Goal: Navigation & Orientation: Find specific page/section

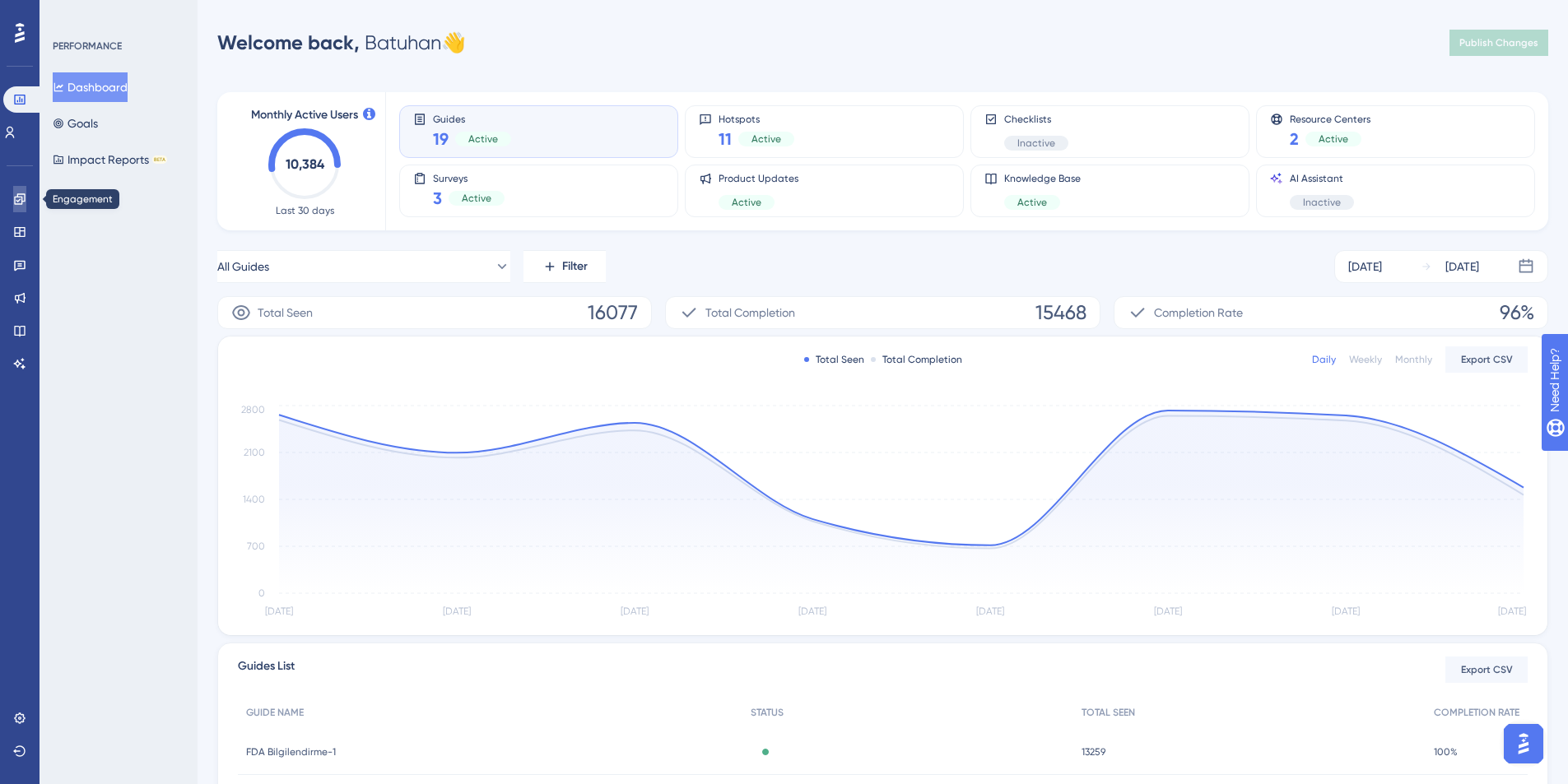
click at [14, 211] on link at bounding box center [20, 199] width 13 height 27
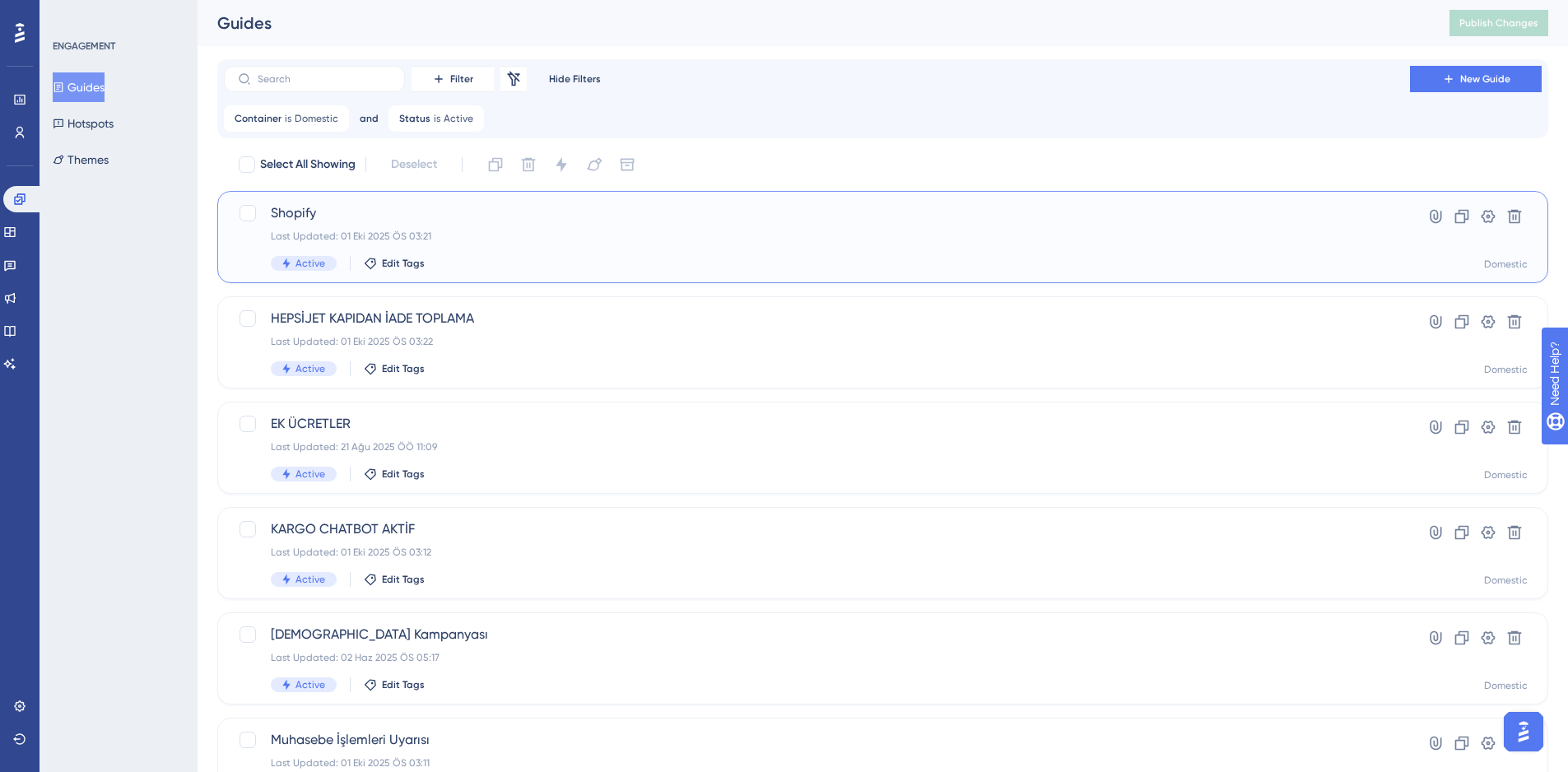
click at [883, 246] on div "Shopify Last Updated: 01 Eki 2025 ÖS 03:21 Active Edit Tags" at bounding box center [816, 237] width 1092 height 67
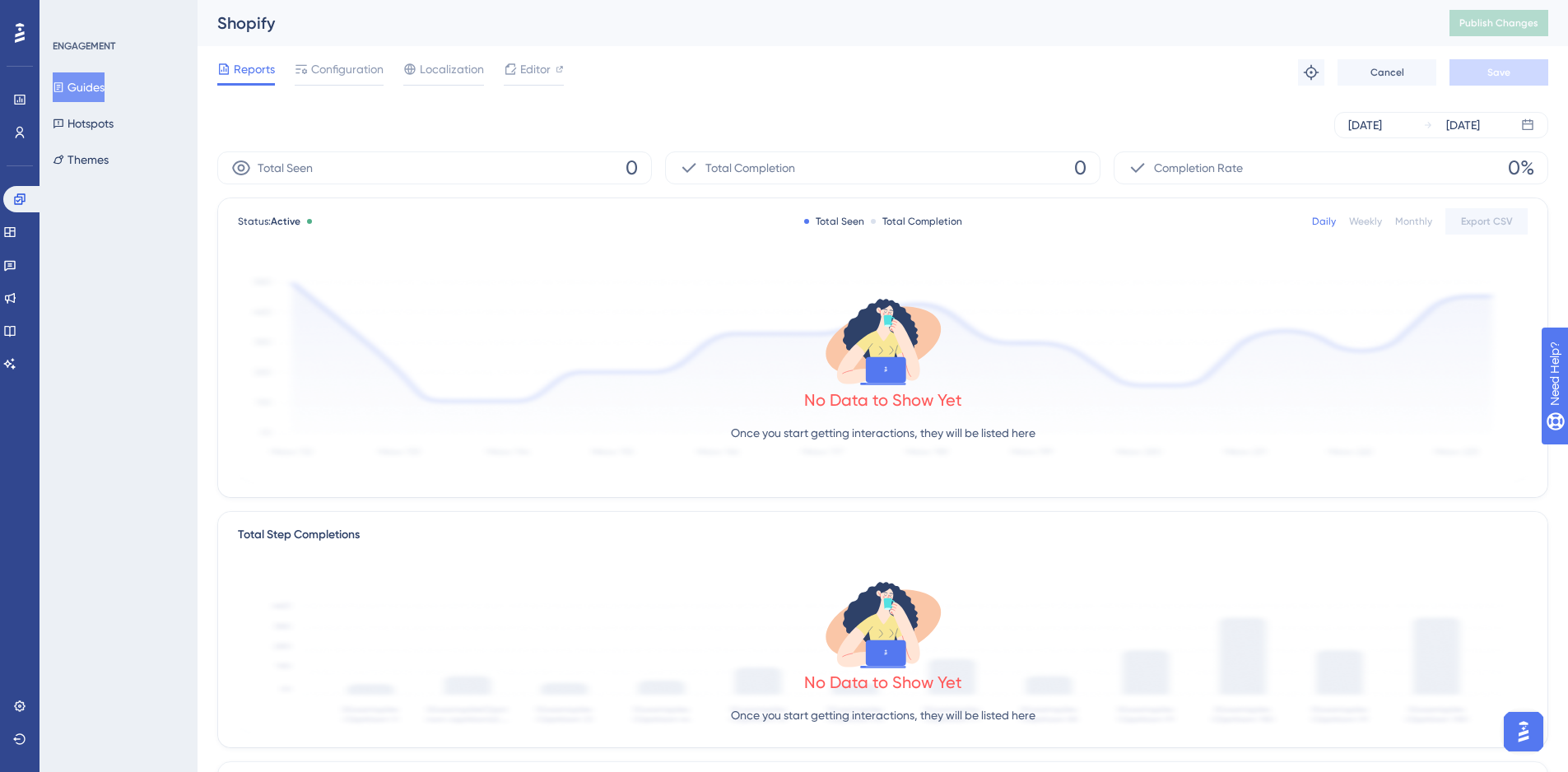
click at [95, 98] on button "Guides" at bounding box center [79, 86] width 52 height 29
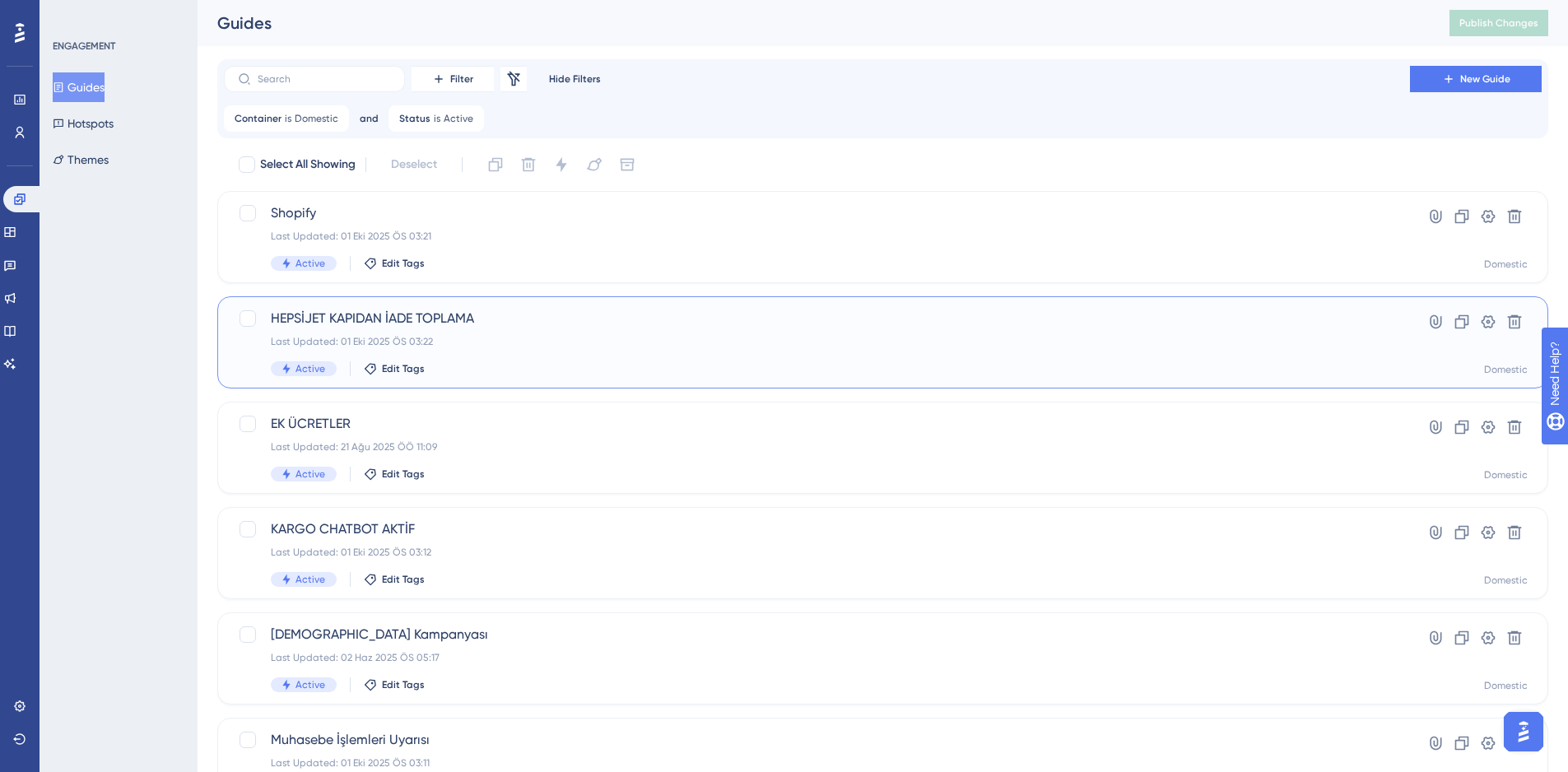
click at [688, 352] on div "HEPSİJET KAPIDAN İADE TOPLAMA Last Updated: 01 Eki 2025 ÖS 03:22 Active Edit Ta…" at bounding box center [816, 342] width 1092 height 67
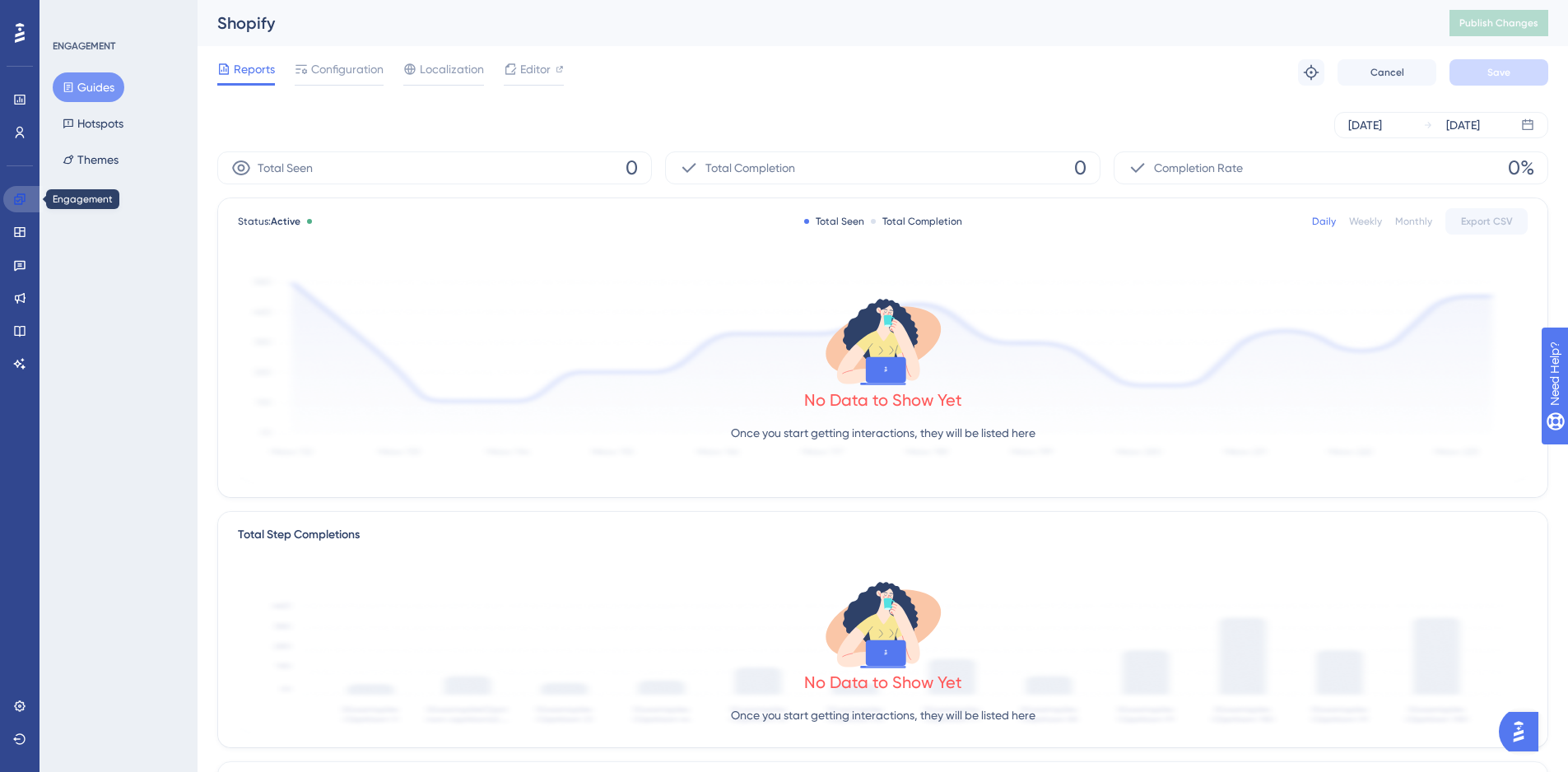
click at [12, 200] on link at bounding box center [23, 199] width 40 height 27
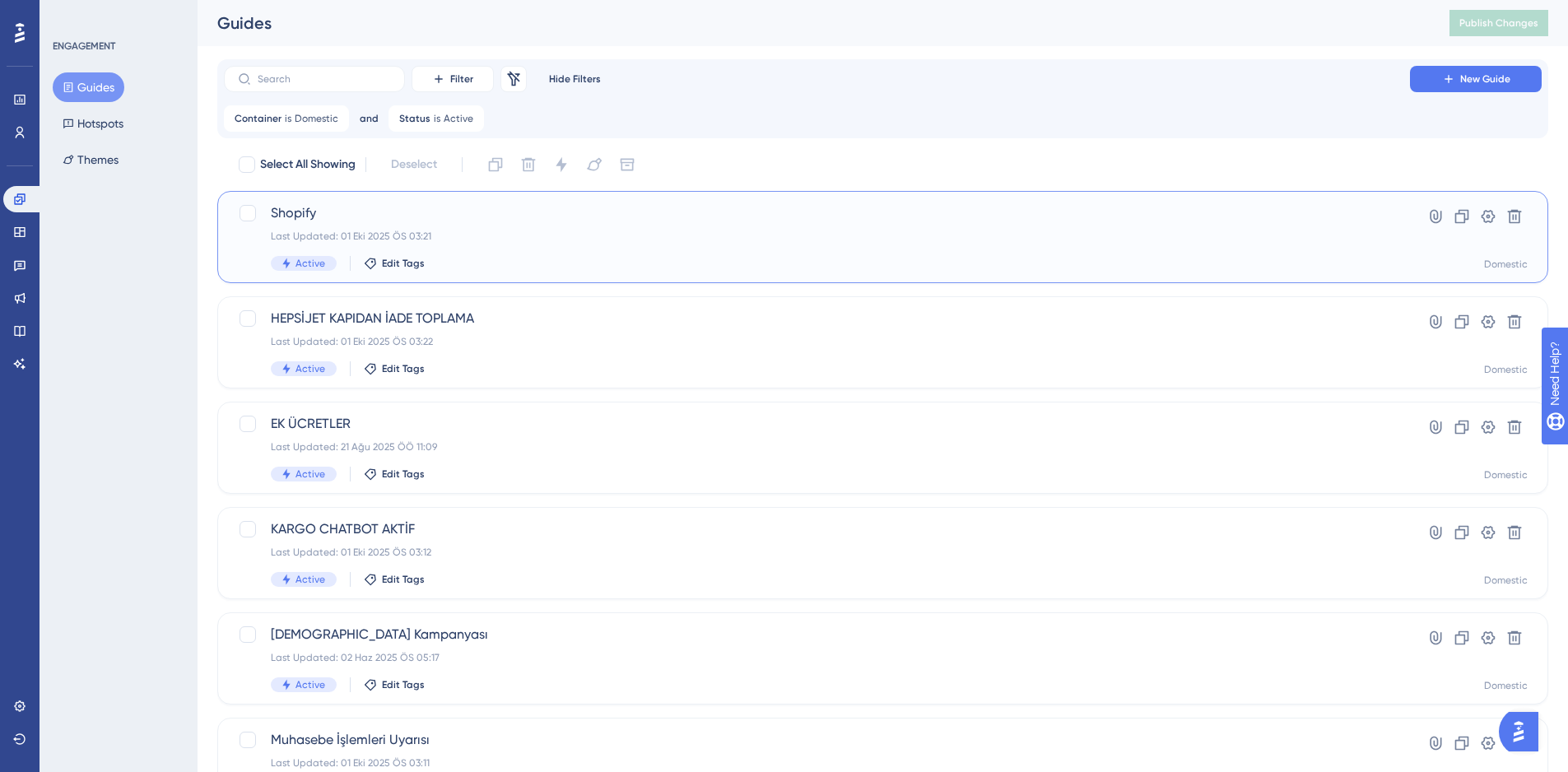
click at [696, 215] on span "Shopify" at bounding box center [816, 213] width 1092 height 20
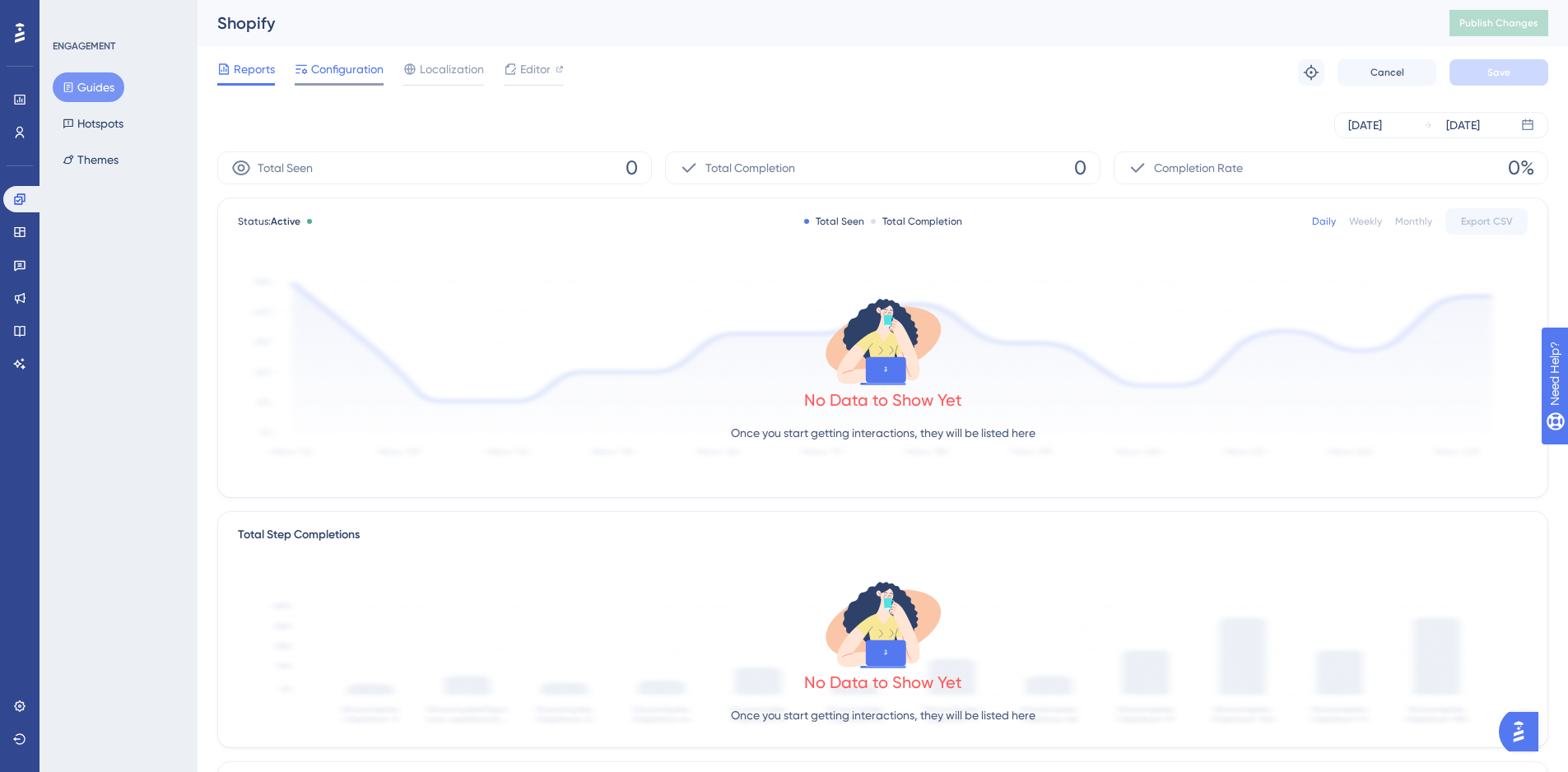
click at [334, 76] on span "Configuration" at bounding box center [347, 69] width 72 height 20
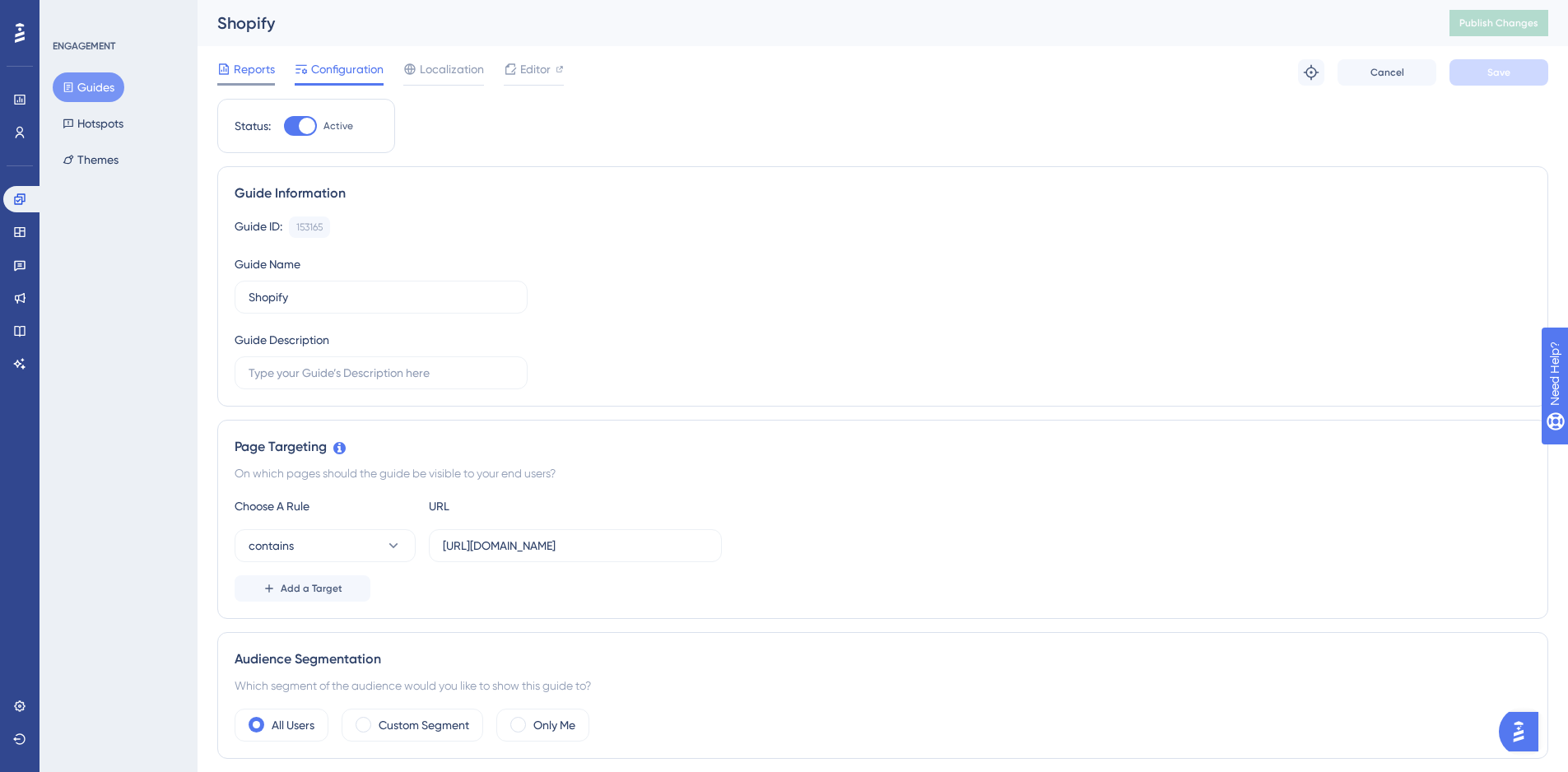
click at [246, 70] on span "Reports" at bounding box center [254, 69] width 41 height 20
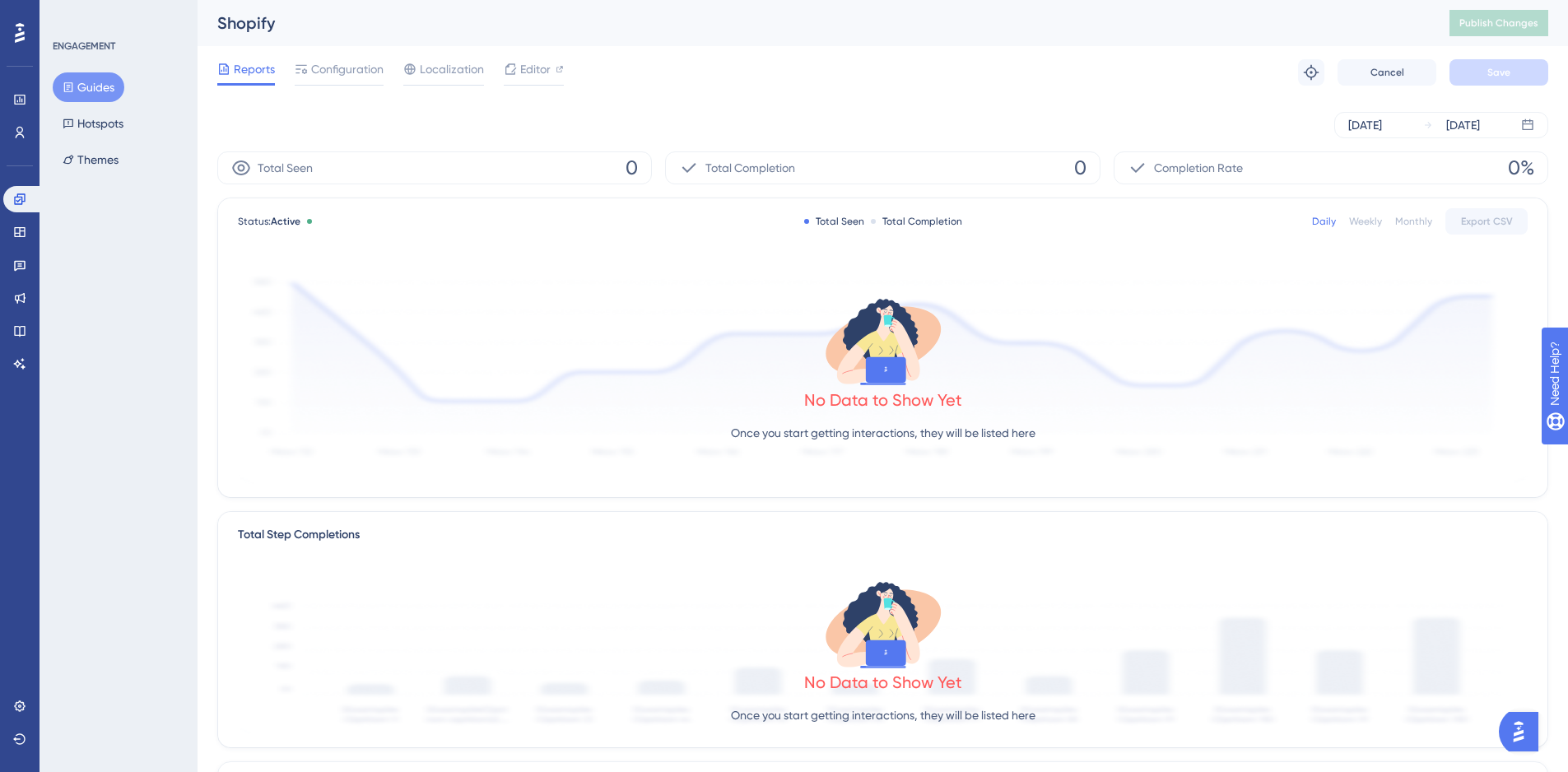
click at [98, 82] on button "Guides" at bounding box center [89, 86] width 72 height 29
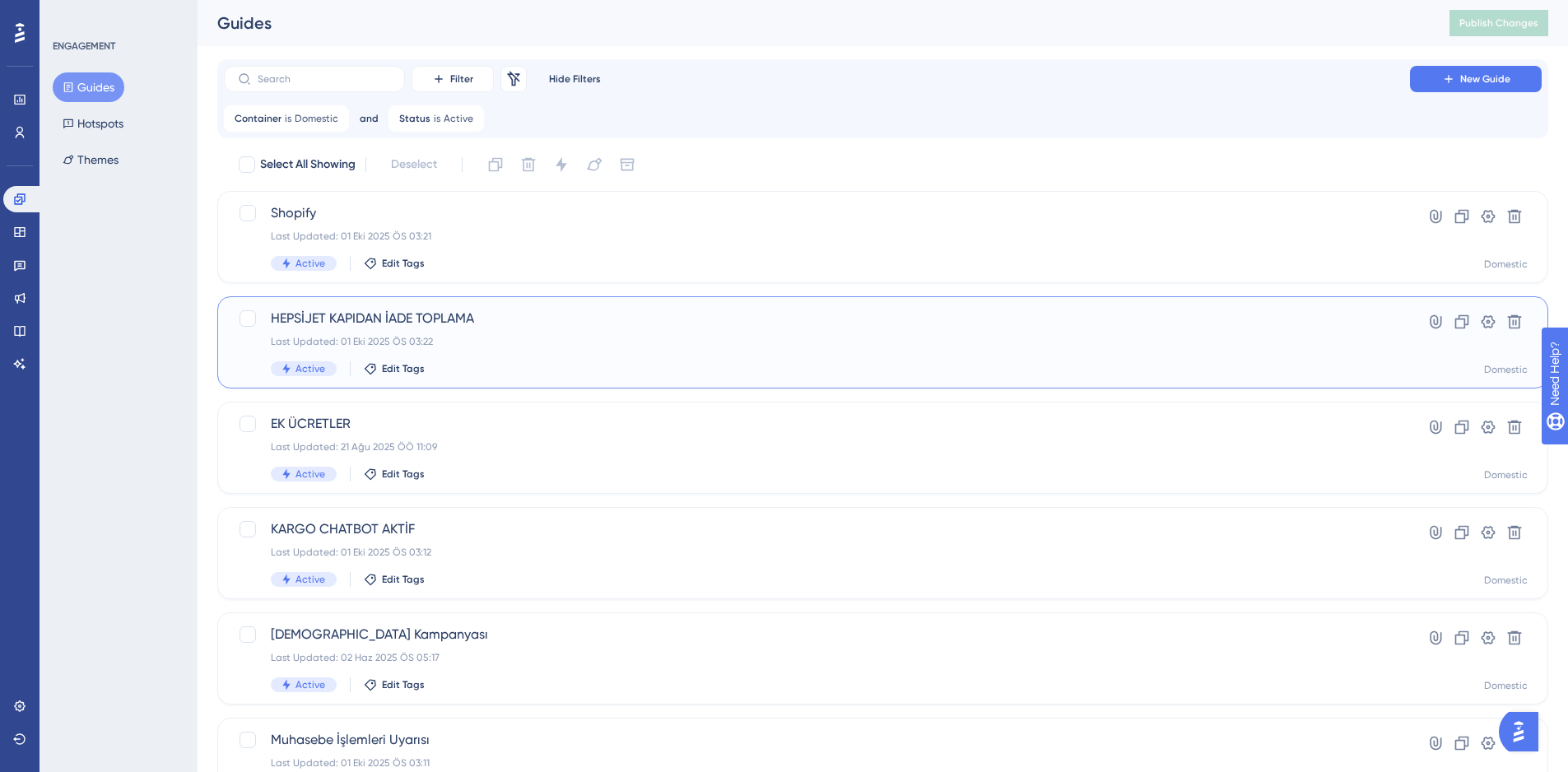
click at [705, 344] on div "Last Updated: 01 Eki 2025 ÖS 03:22" at bounding box center [816, 342] width 1092 height 13
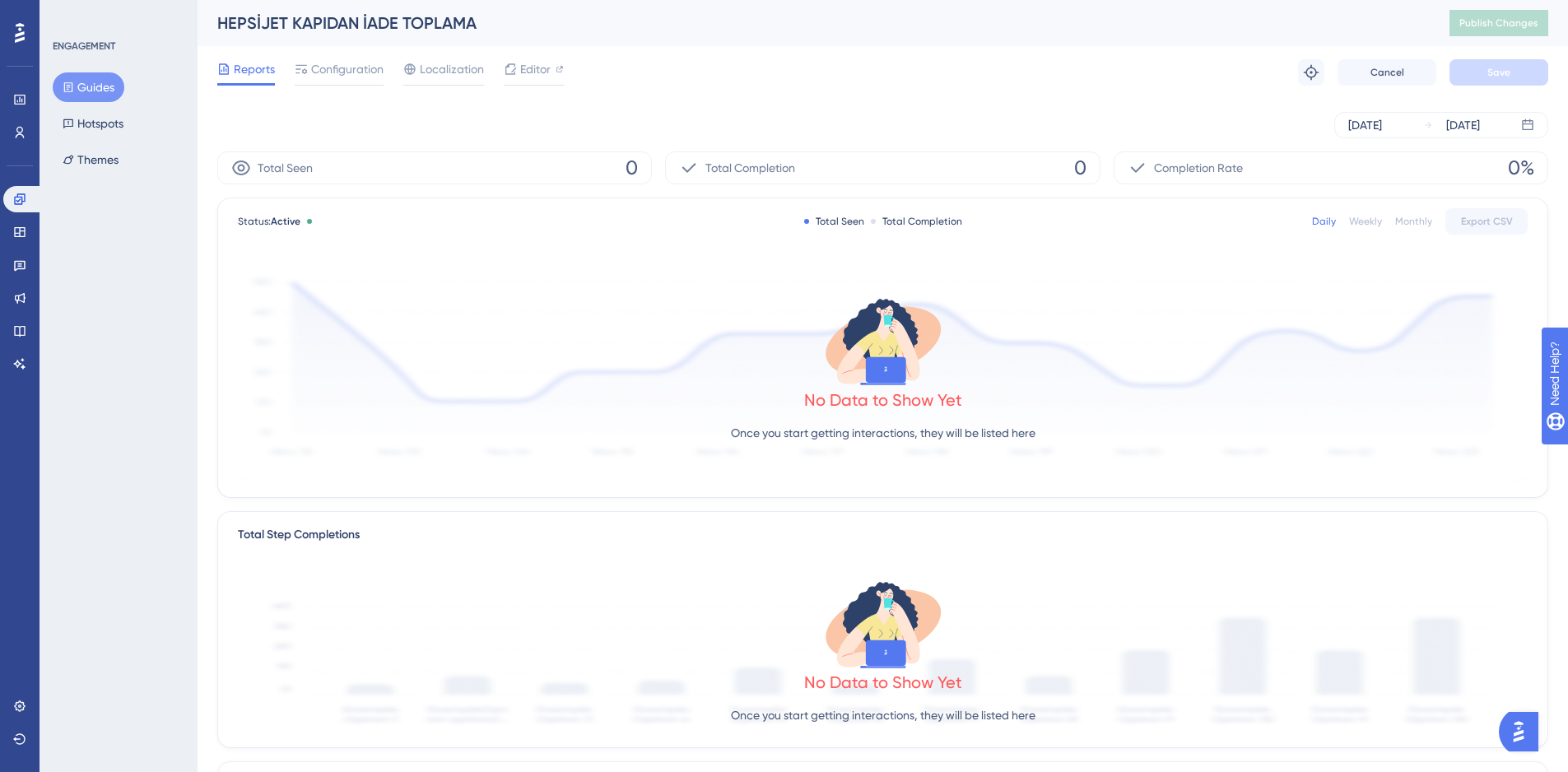
click at [73, 94] on button "Guides" at bounding box center [89, 86] width 72 height 29
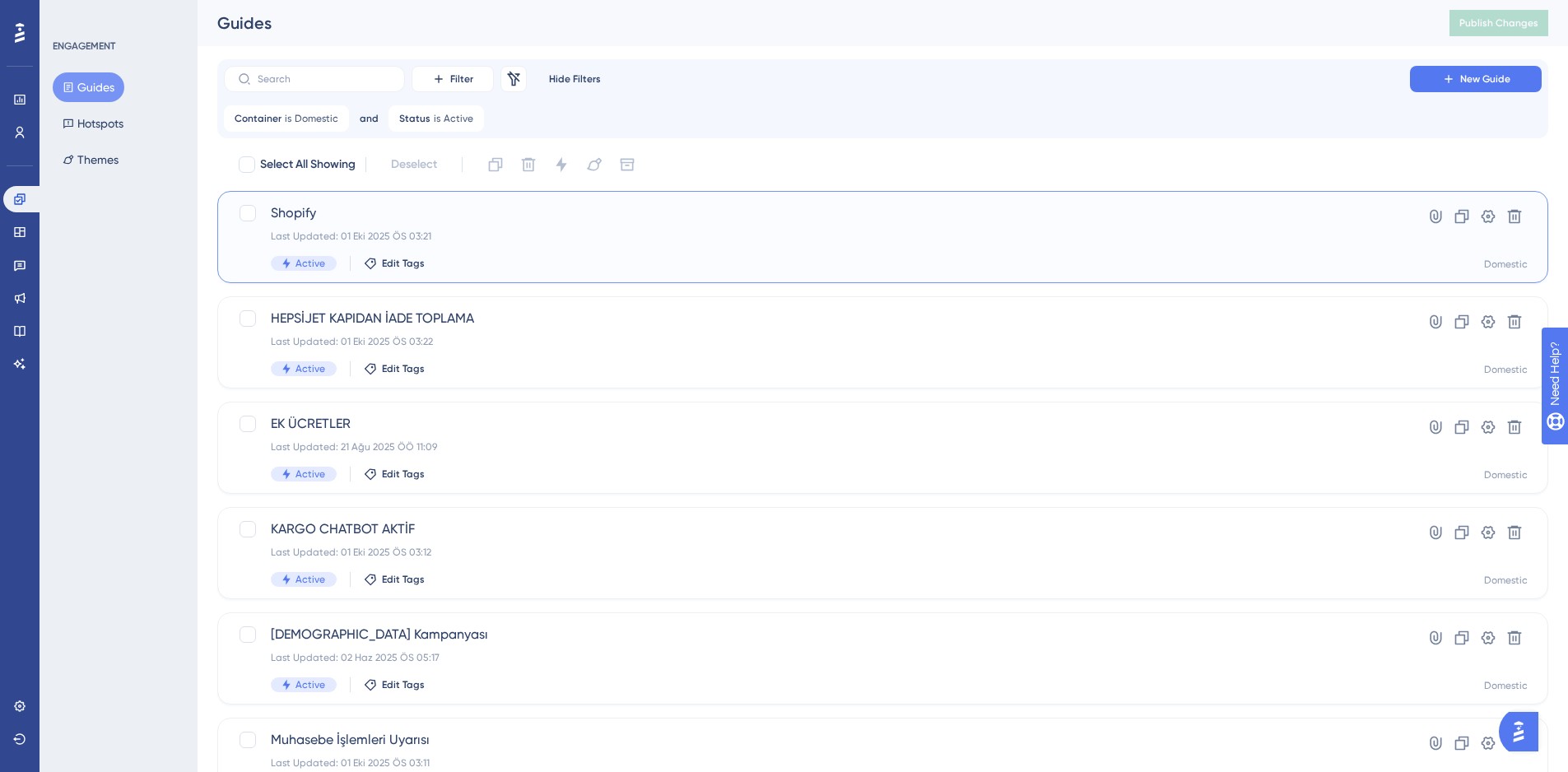
click at [565, 238] on div "Last Updated: 01 Eki 2025 ÖS 03:21" at bounding box center [816, 236] width 1092 height 13
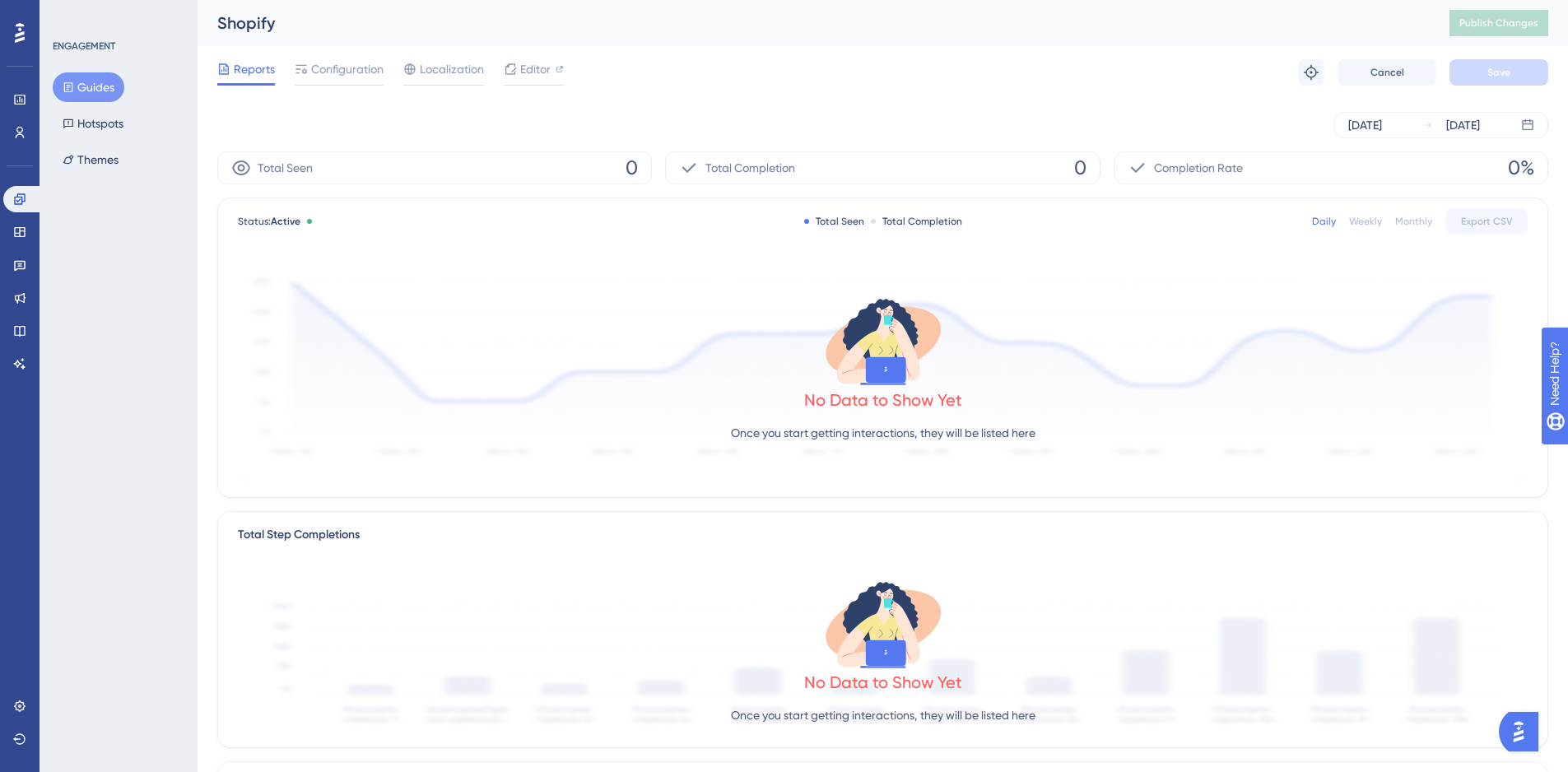
click at [89, 85] on button "Guides" at bounding box center [89, 86] width 72 height 29
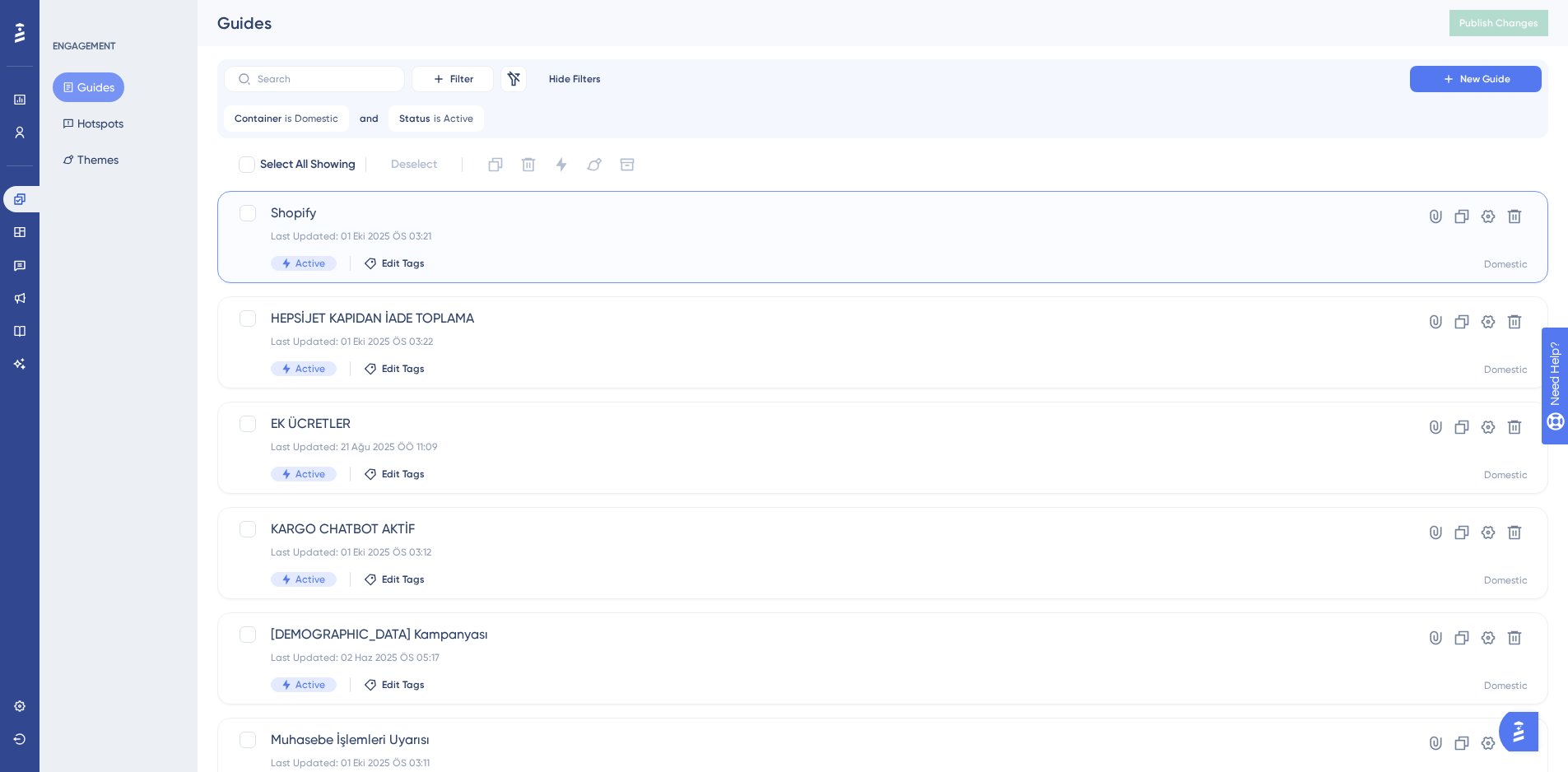
click at [665, 270] on div "Active Edit Tags" at bounding box center [816, 263] width 1092 height 15
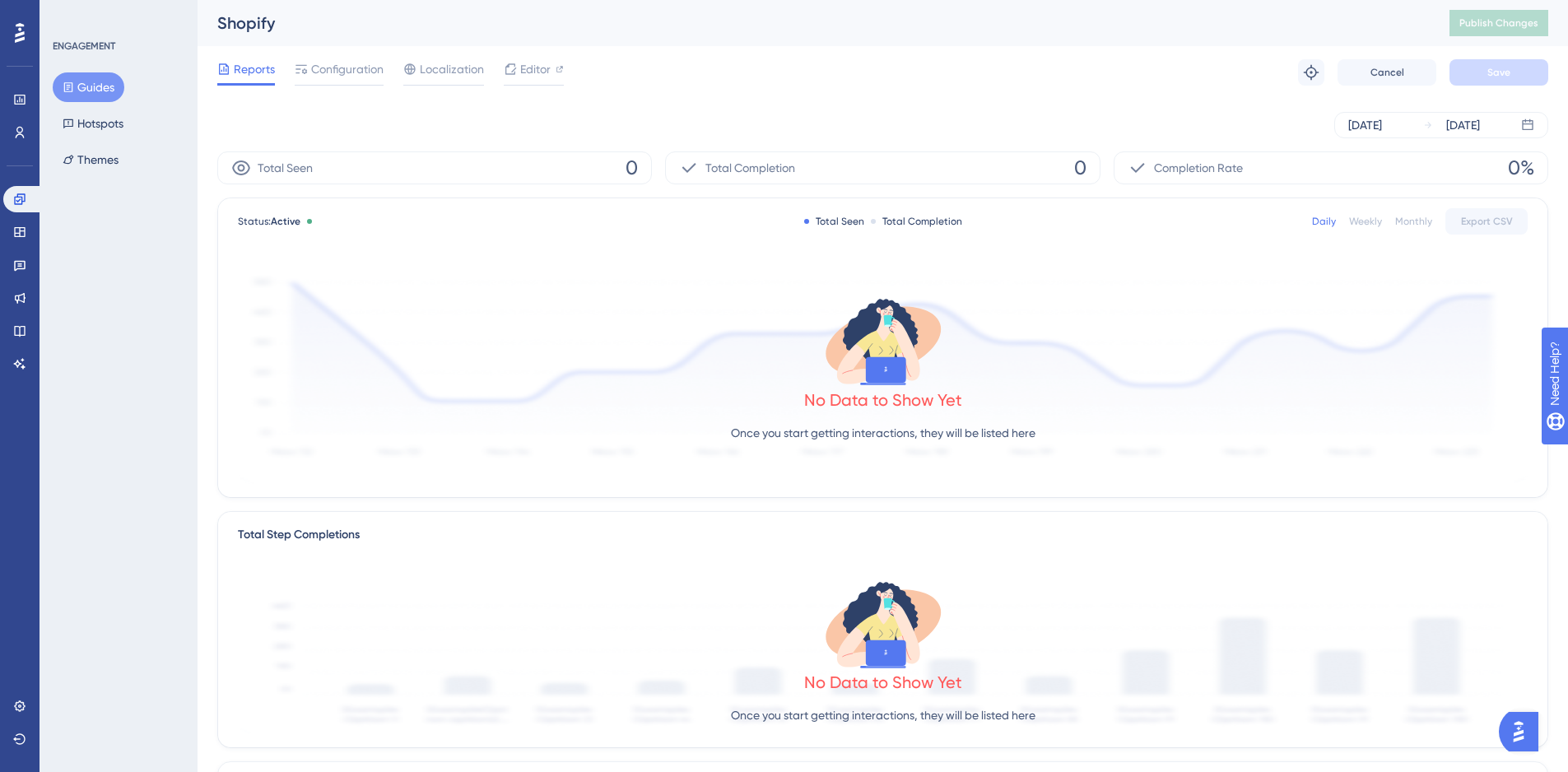
click at [112, 88] on button "Guides" at bounding box center [89, 86] width 72 height 29
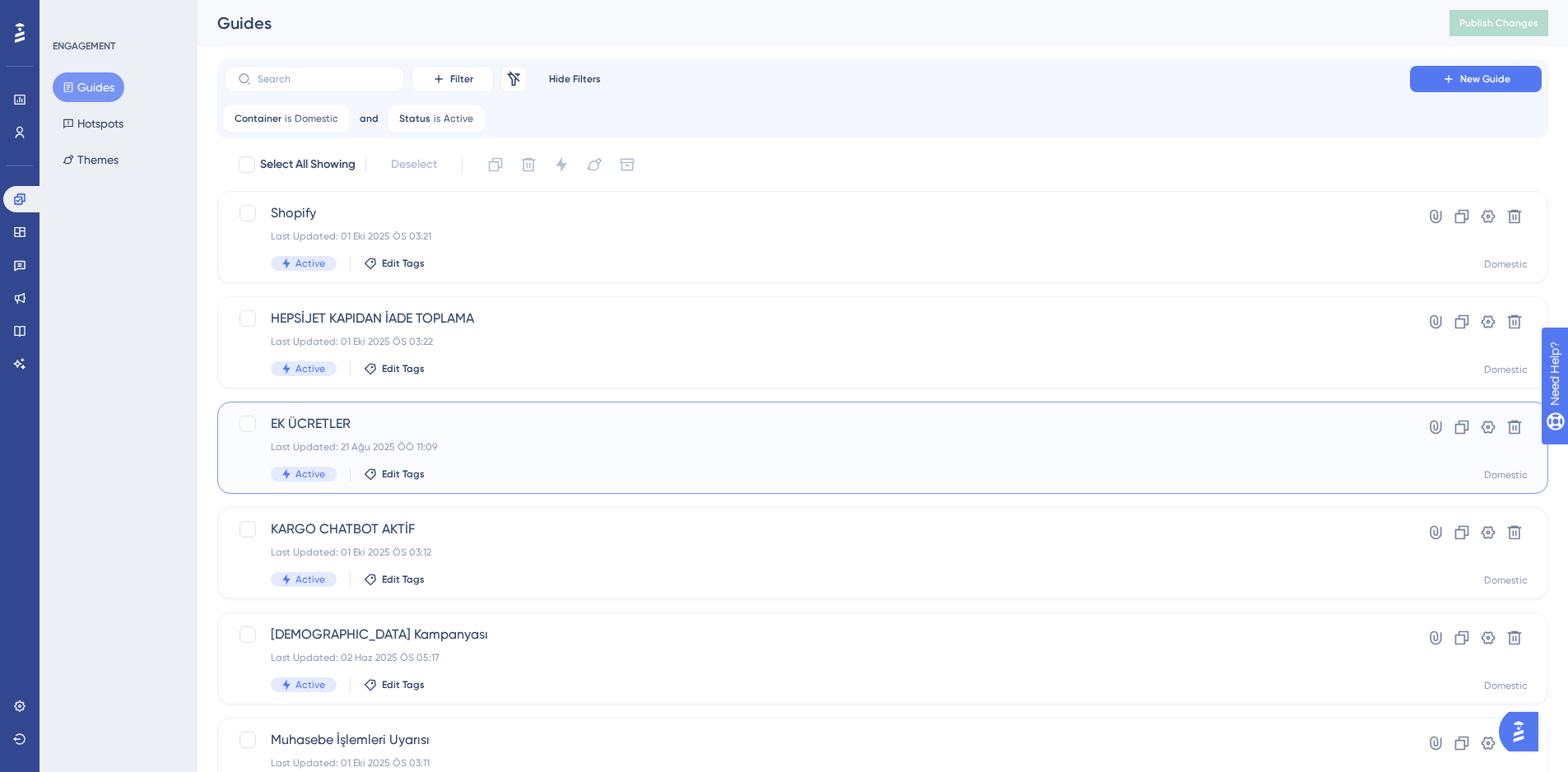
click at [638, 481] on div "Active Edit Tags" at bounding box center [816, 475] width 1092 height 15
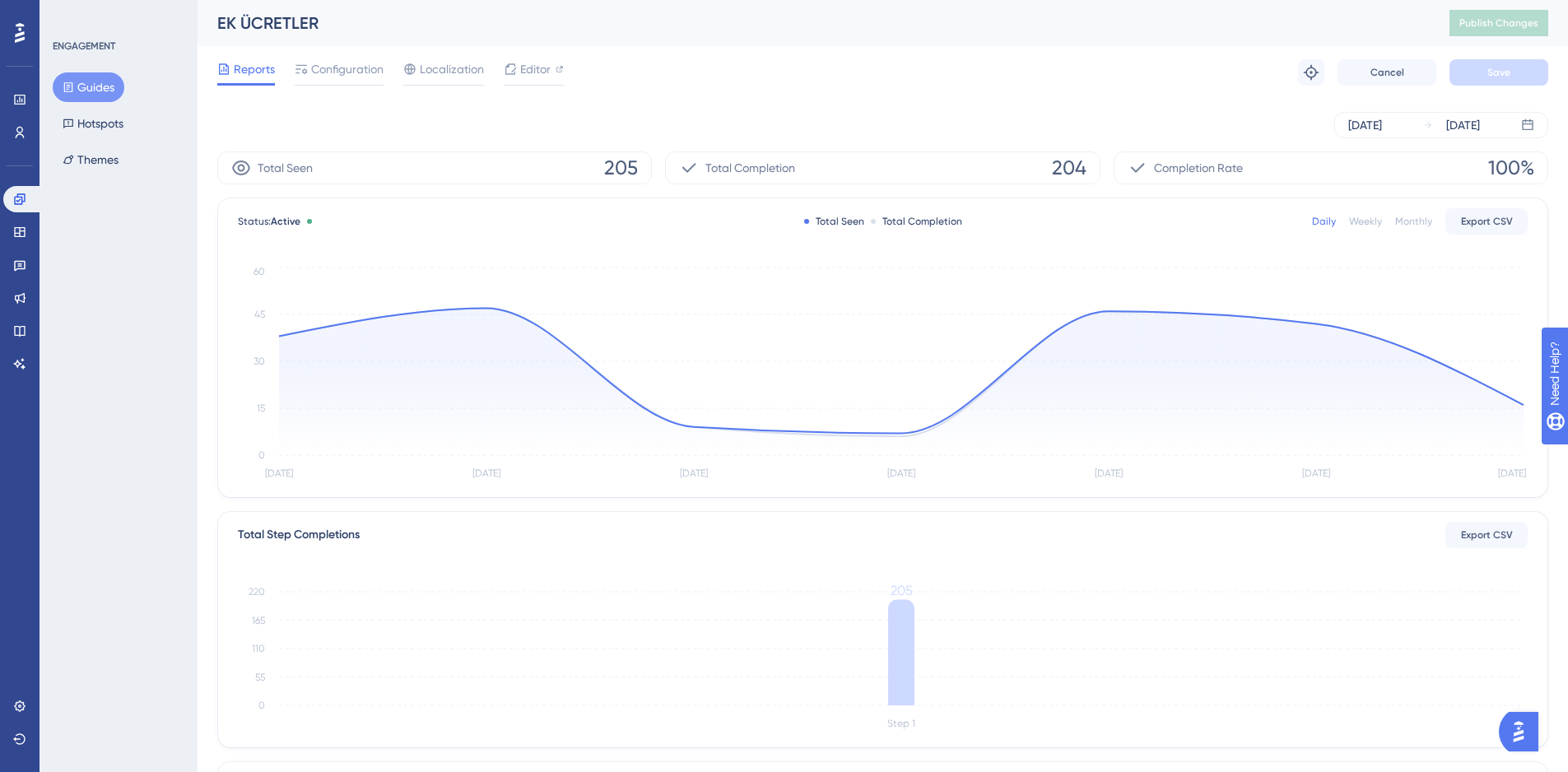
click at [102, 81] on button "Guides" at bounding box center [89, 86] width 72 height 29
